Goal: Task Accomplishment & Management: Manage account settings

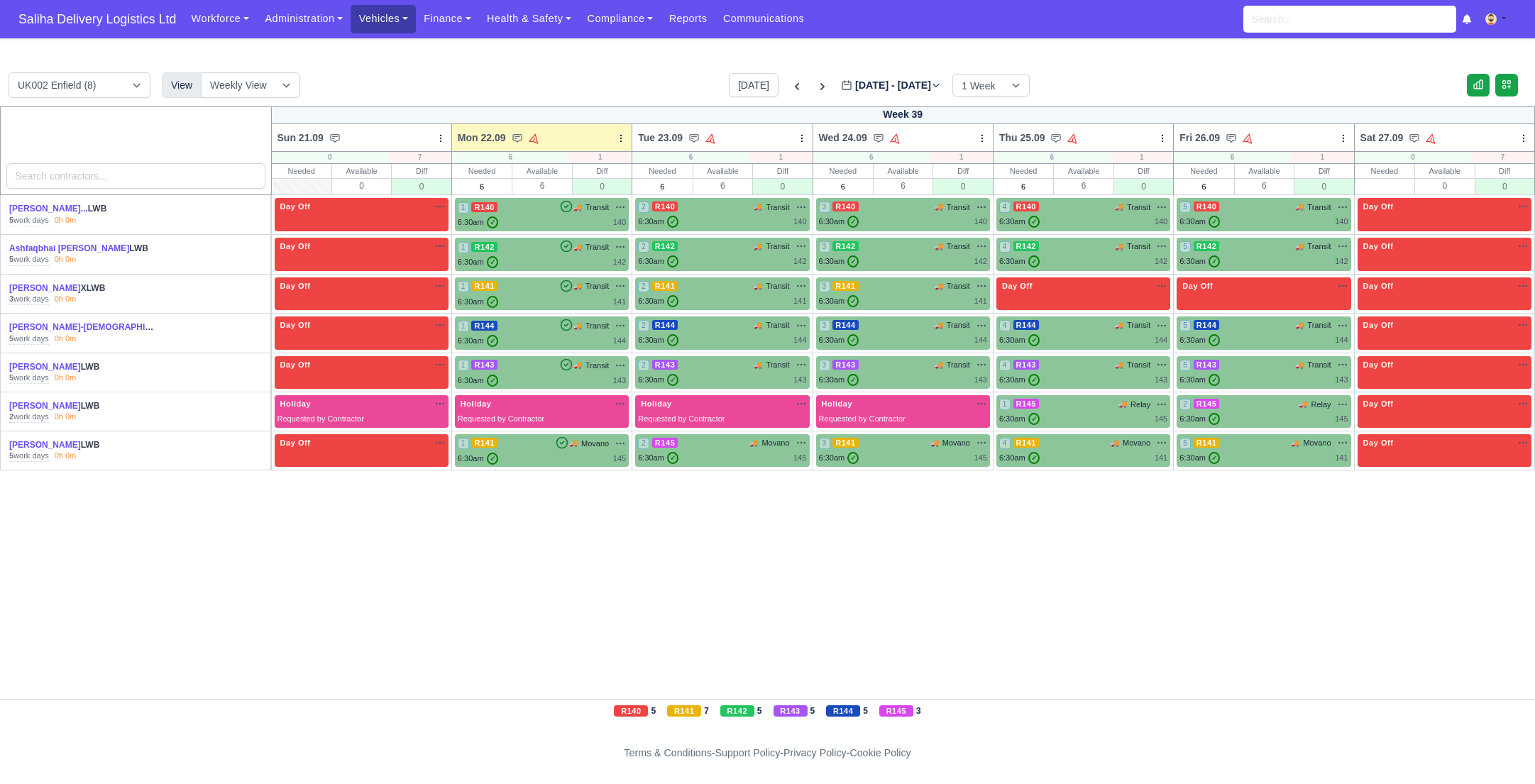
click at [407, 9] on link "Vehicles" at bounding box center [383, 19] width 65 height 27
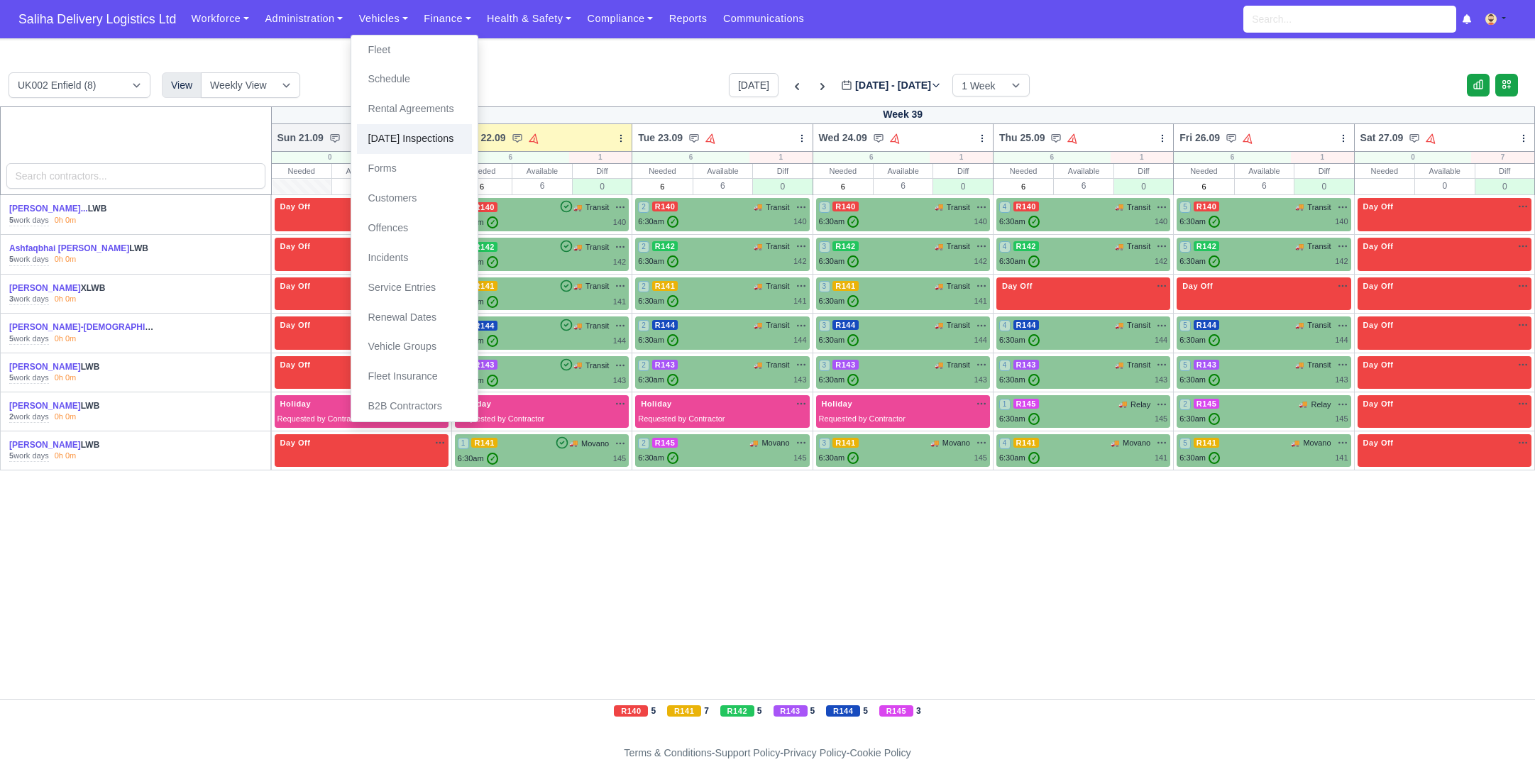
click at [412, 142] on link "[DATE] Inspections" at bounding box center [414, 139] width 115 height 30
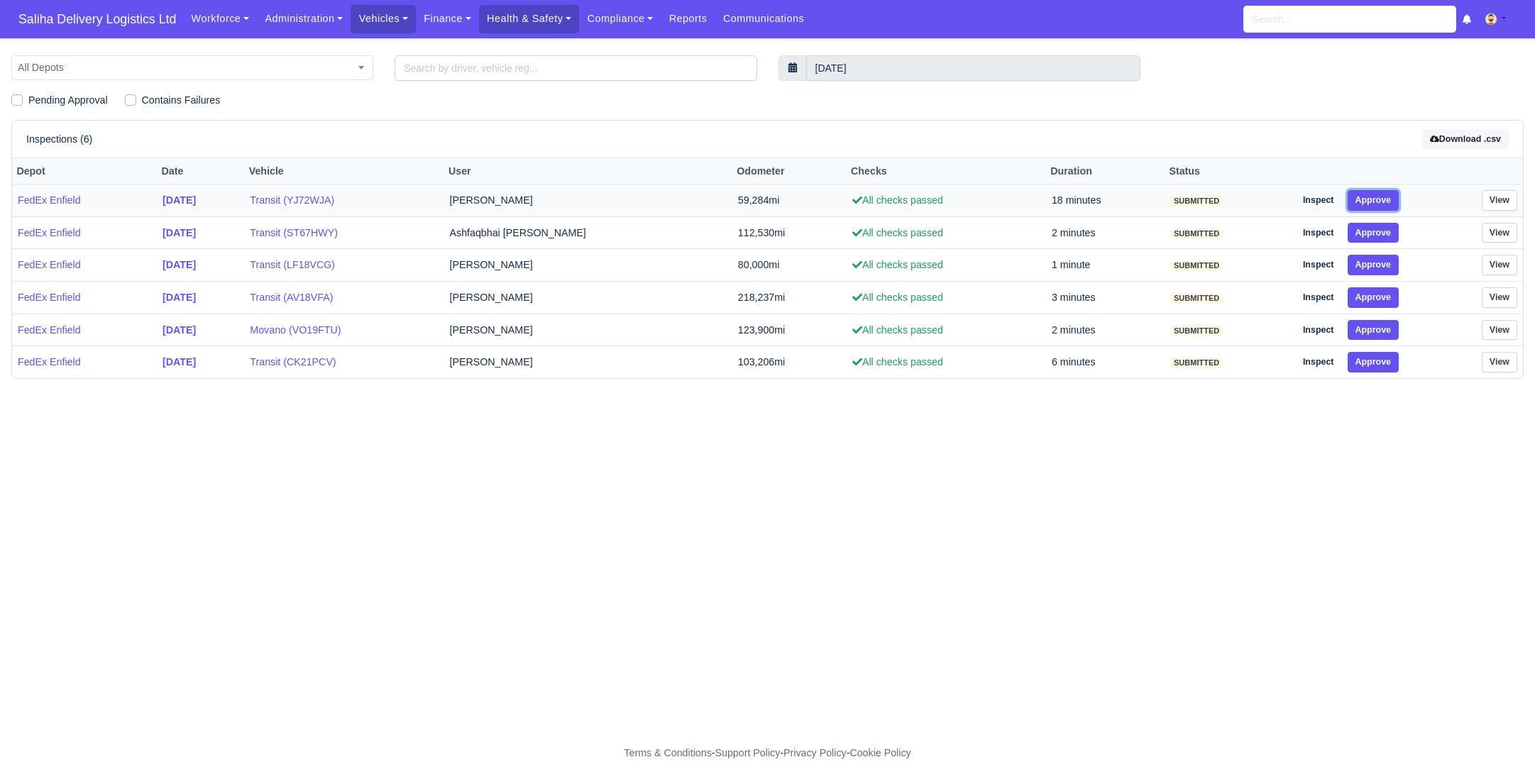
click at [1379, 200] on button "Approve" at bounding box center [1373, 200] width 52 height 20
drag, startPoint x: 1377, startPoint y: 239, endPoint x: 1380, endPoint y: 254, distance: 15.3
click at [1377, 239] on button "Approve" at bounding box center [1373, 232] width 52 height 20
click at [1381, 272] on button "Approve" at bounding box center [1373, 264] width 52 height 20
drag, startPoint x: 1384, startPoint y: 305, endPoint x: 1385, endPoint y: 323, distance: 18.0
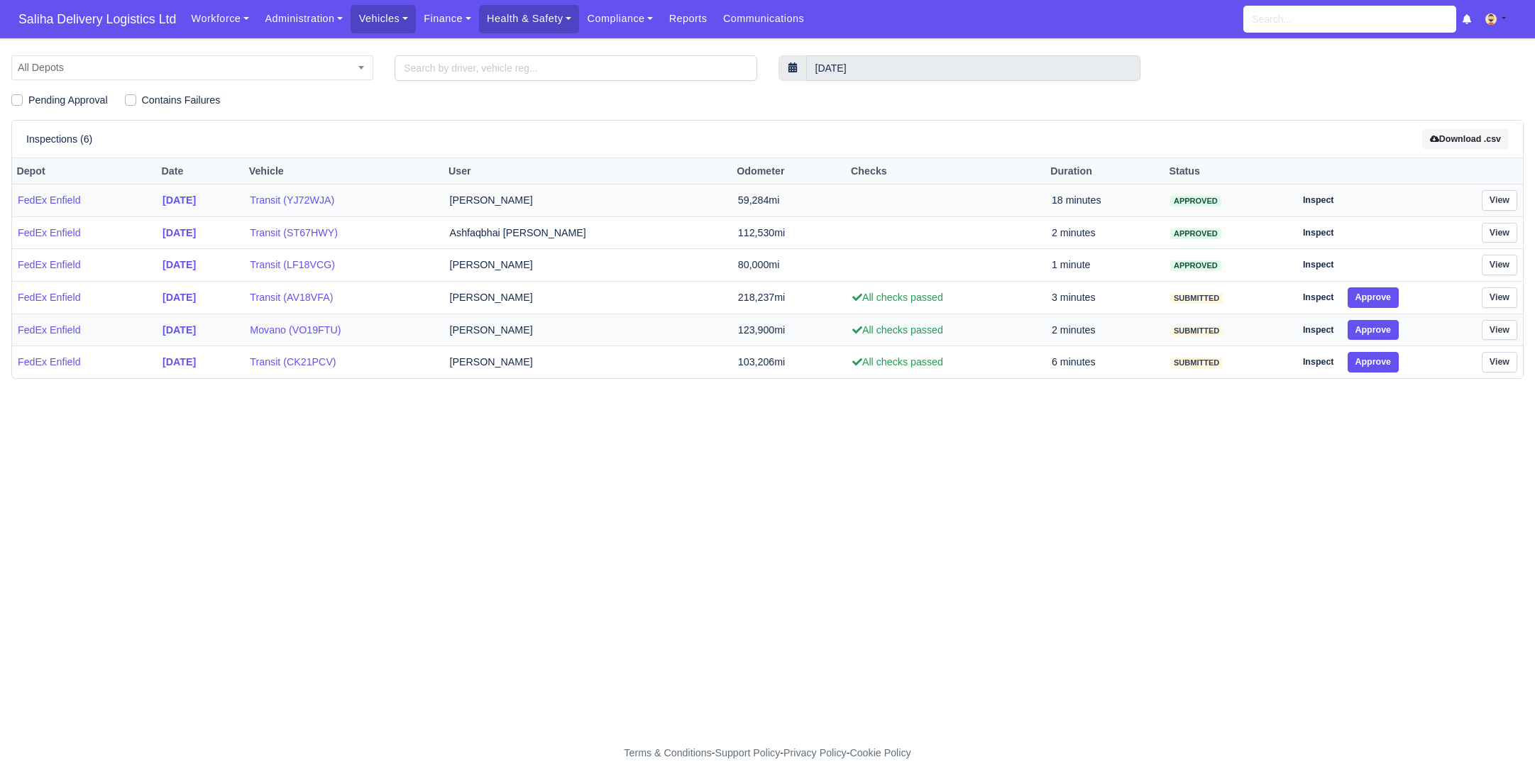
click at [1384, 308] on td "Inspect Approve" at bounding box center [1360, 298] width 142 height 33
drag, startPoint x: 1384, startPoint y: 337, endPoint x: 1388, endPoint y: 350, distance: 13.6
click at [1385, 341] on td "Inspect Approve" at bounding box center [1360, 329] width 142 height 33
click at [1388, 361] on button "Approve" at bounding box center [1373, 361] width 52 height 20
drag, startPoint x: 1382, startPoint y: 331, endPoint x: 1378, endPoint y: 305, distance: 26.3
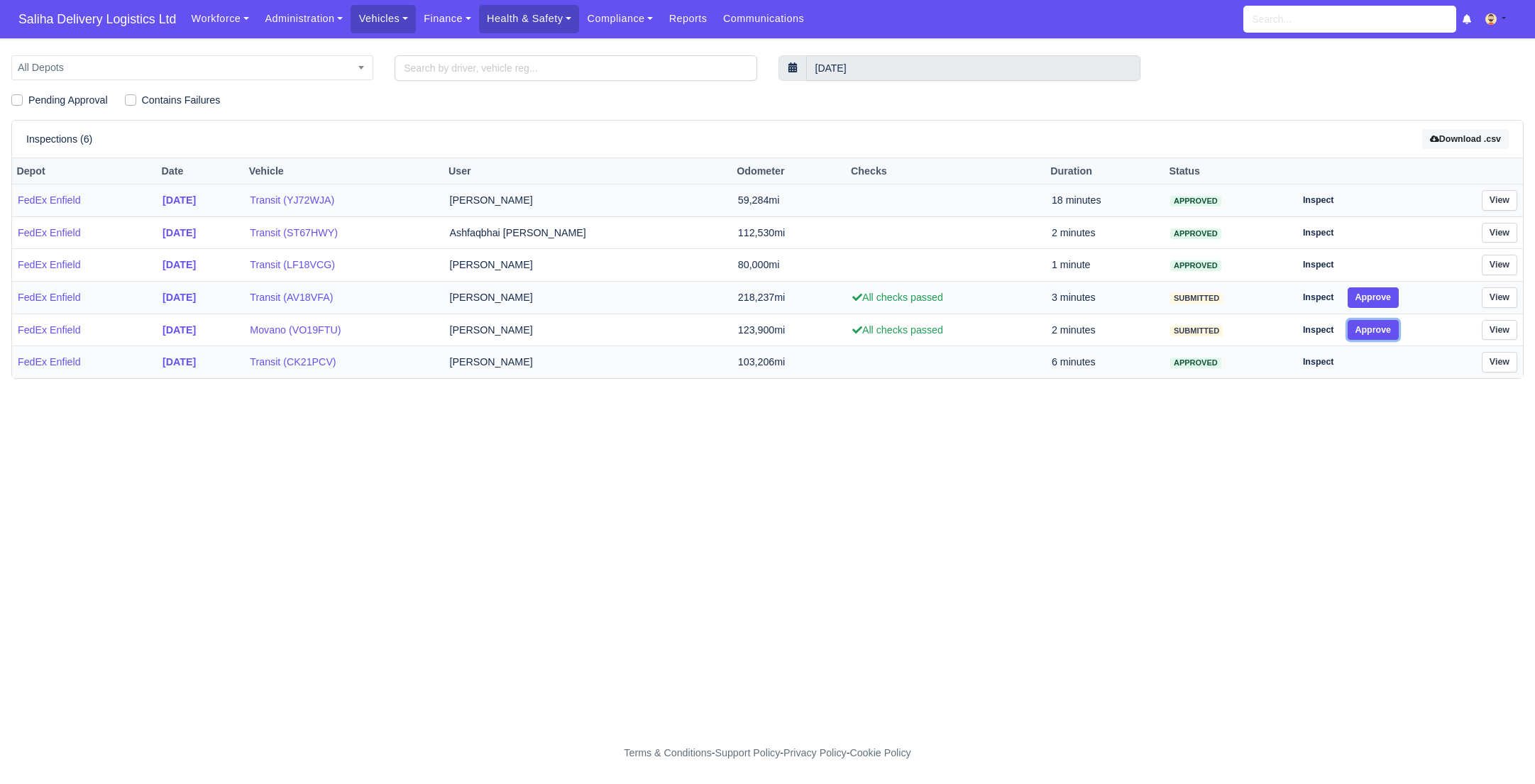
click at [1381, 331] on button "Approve" at bounding box center [1373, 329] width 52 height 20
click at [1377, 290] on button "Approve" at bounding box center [1373, 297] width 52 height 20
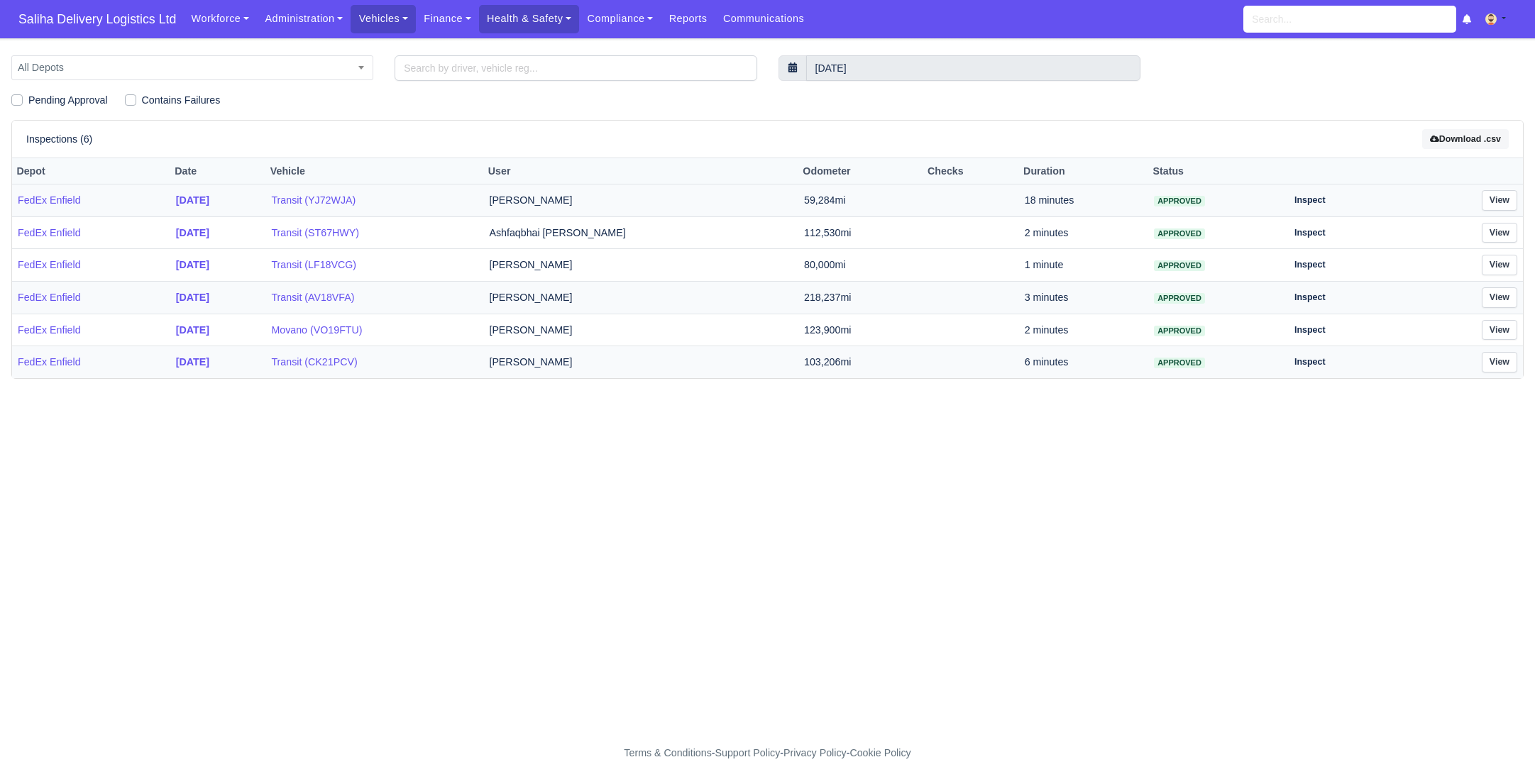
click at [553, 360] on td "Conrad Nuwuseb" at bounding box center [640, 362] width 315 height 32
click at [1503, 363] on link "View" at bounding box center [1500, 361] width 35 height 20
click at [1506, 323] on link "View" at bounding box center [1500, 329] width 35 height 20
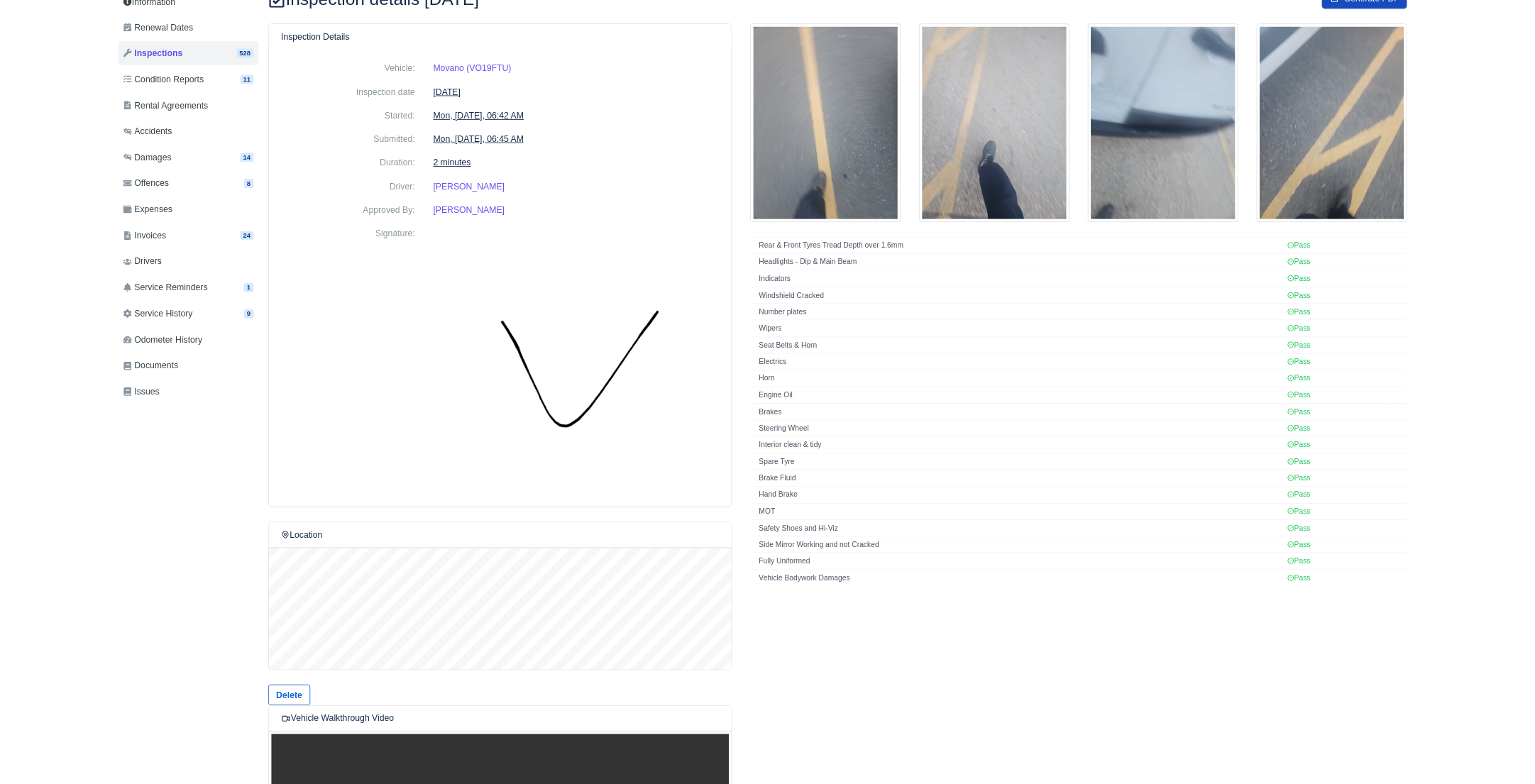
scroll to position [71, 0]
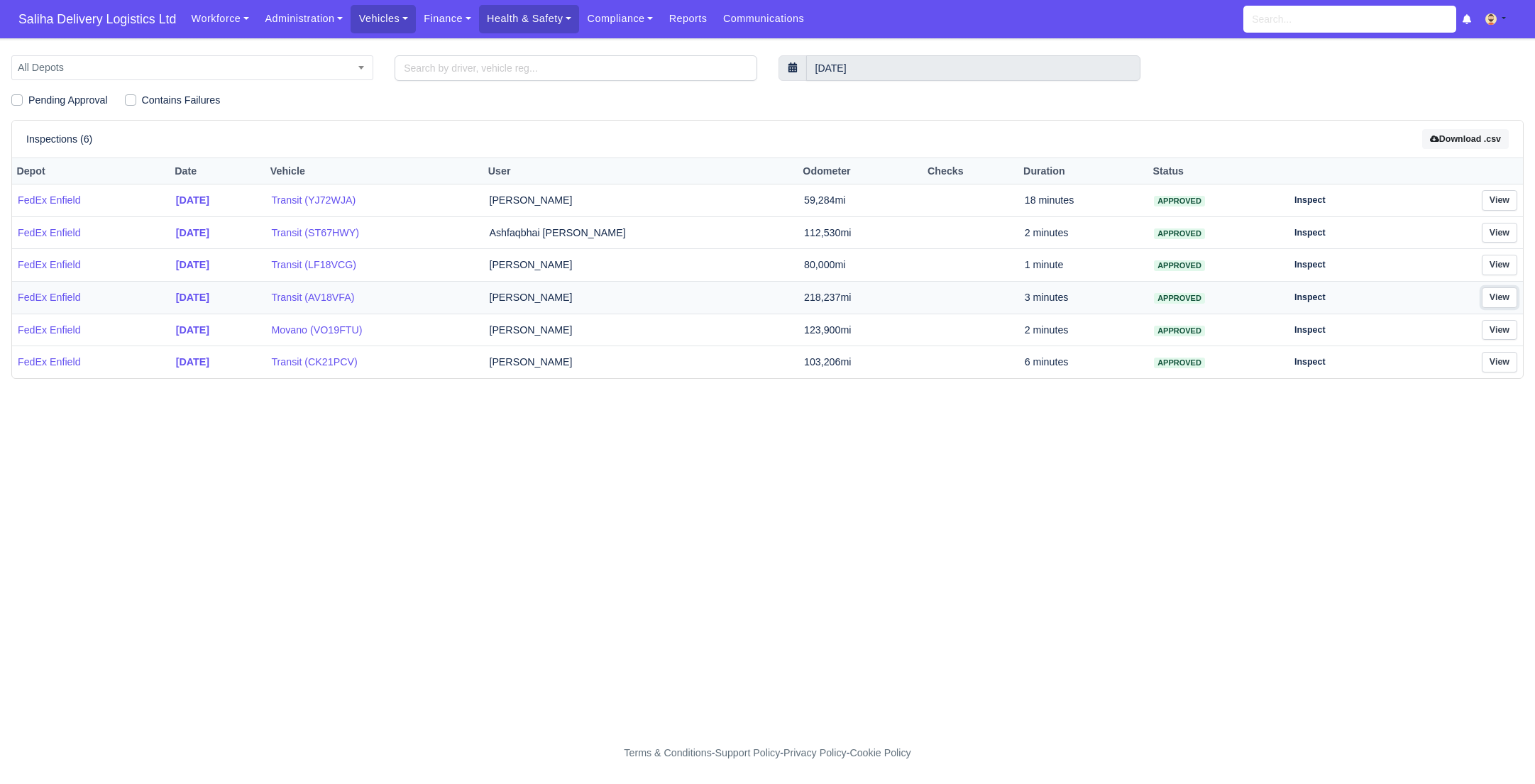
click at [1504, 295] on link "View" at bounding box center [1500, 297] width 35 height 20
click at [1498, 261] on link "View" at bounding box center [1500, 264] width 35 height 20
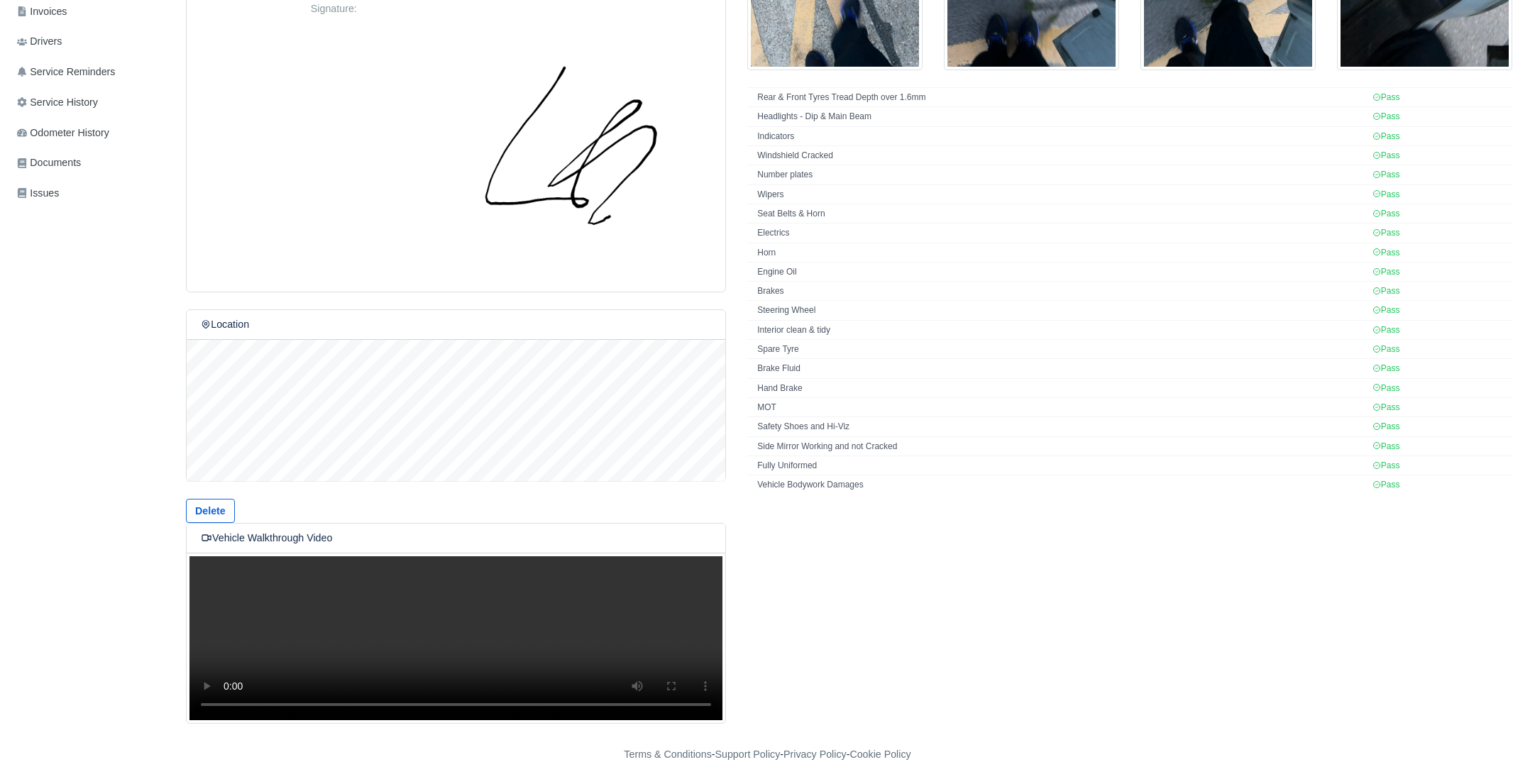
scroll to position [34, 0]
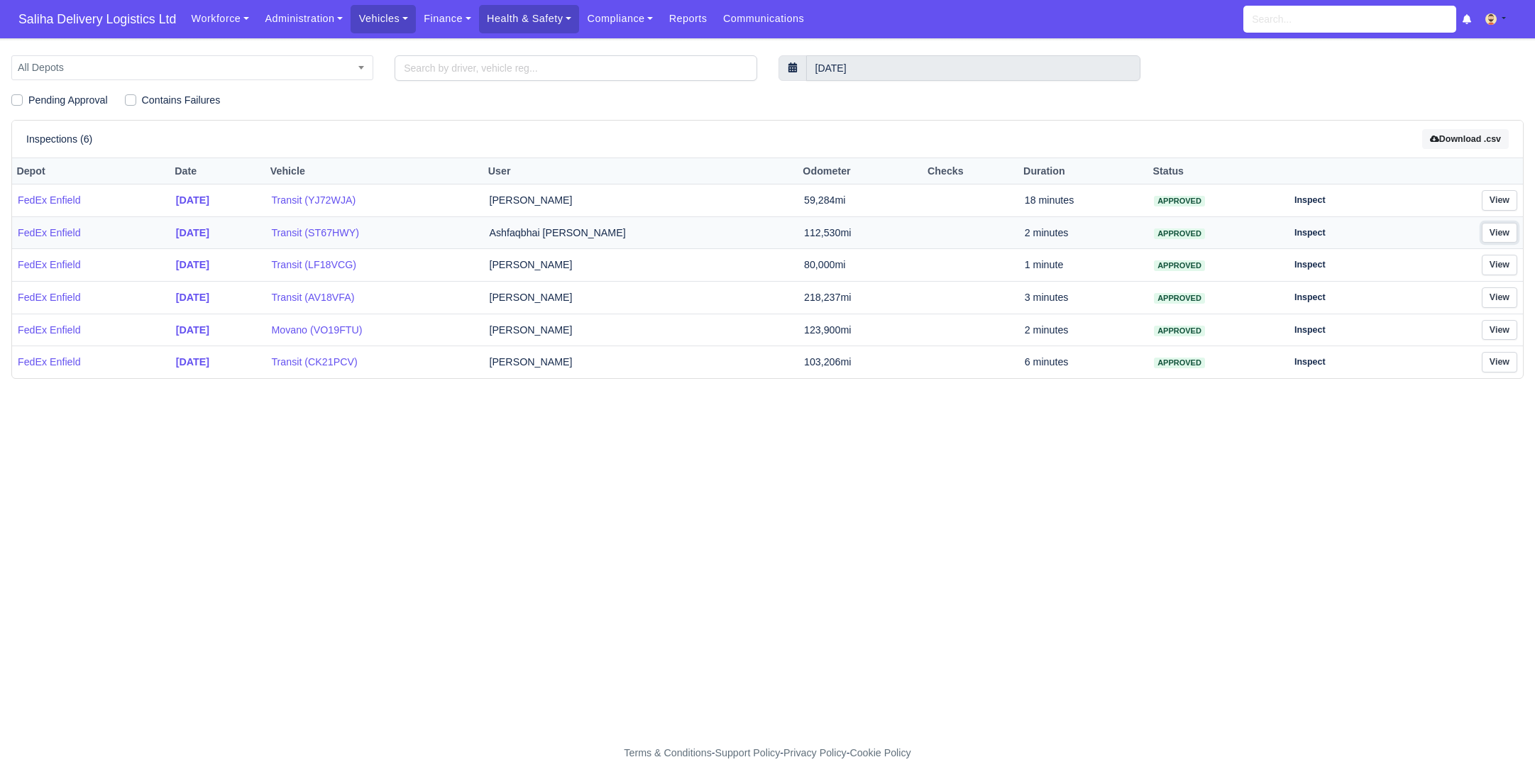
click at [1500, 233] on link "View" at bounding box center [1500, 232] width 35 height 20
click at [1493, 200] on link "View" at bounding box center [1500, 200] width 35 height 20
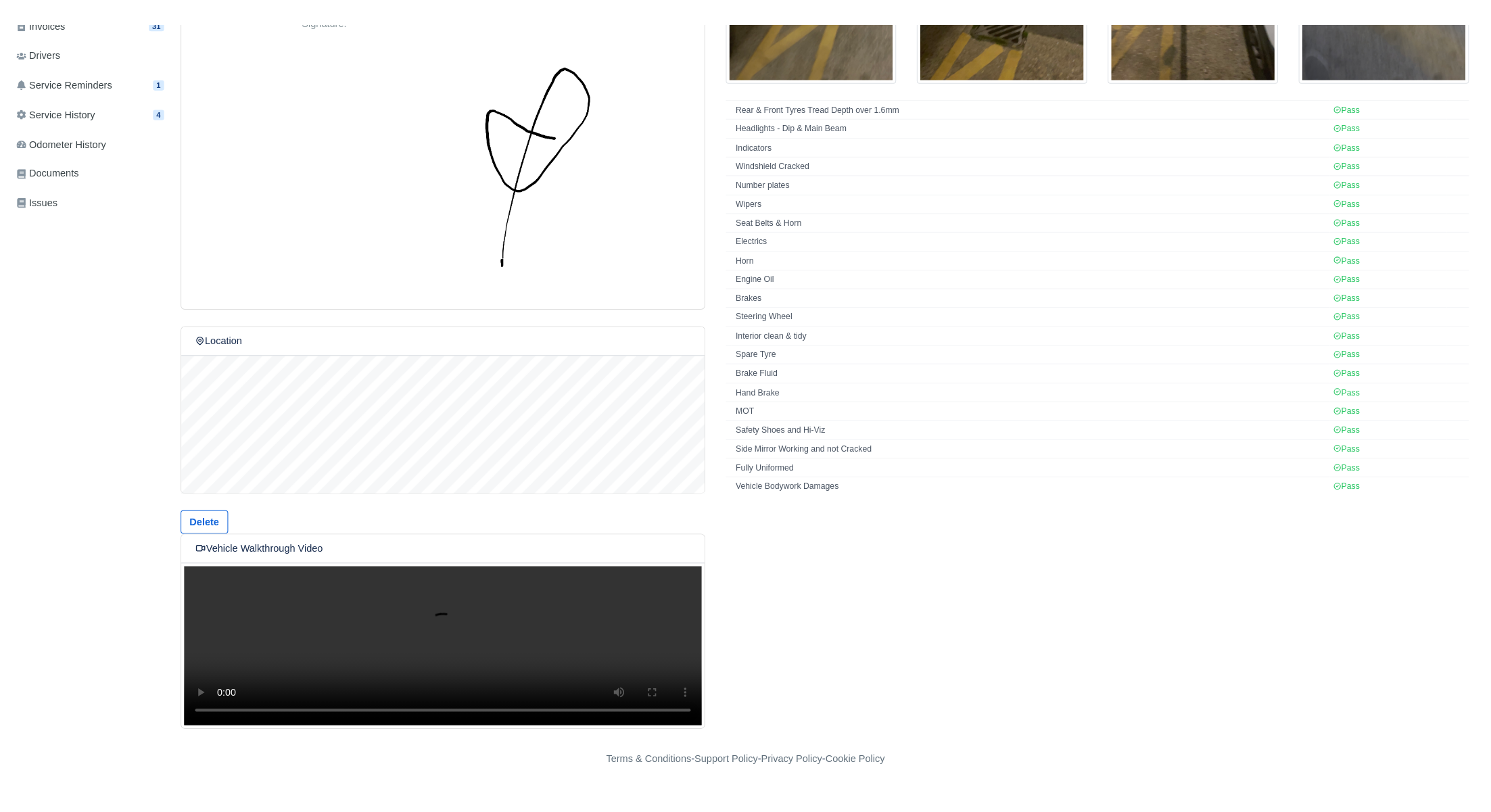
scroll to position [42, 0]
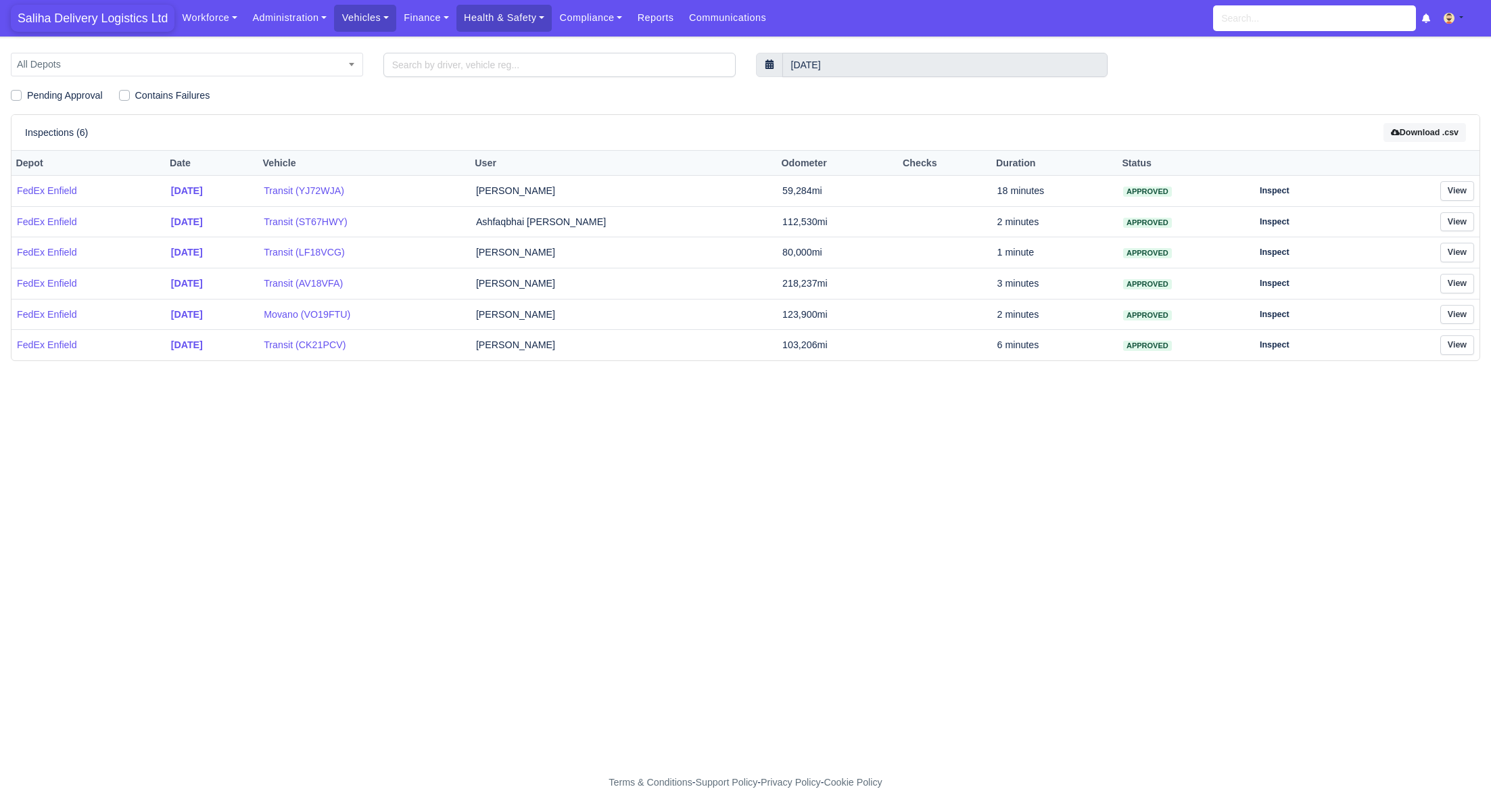
click at [141, 16] on span "Saliha Delivery Logistics Ltd" at bounding box center [93, 19] width 163 height 27
